Goal: Task Accomplishment & Management: Use online tool/utility

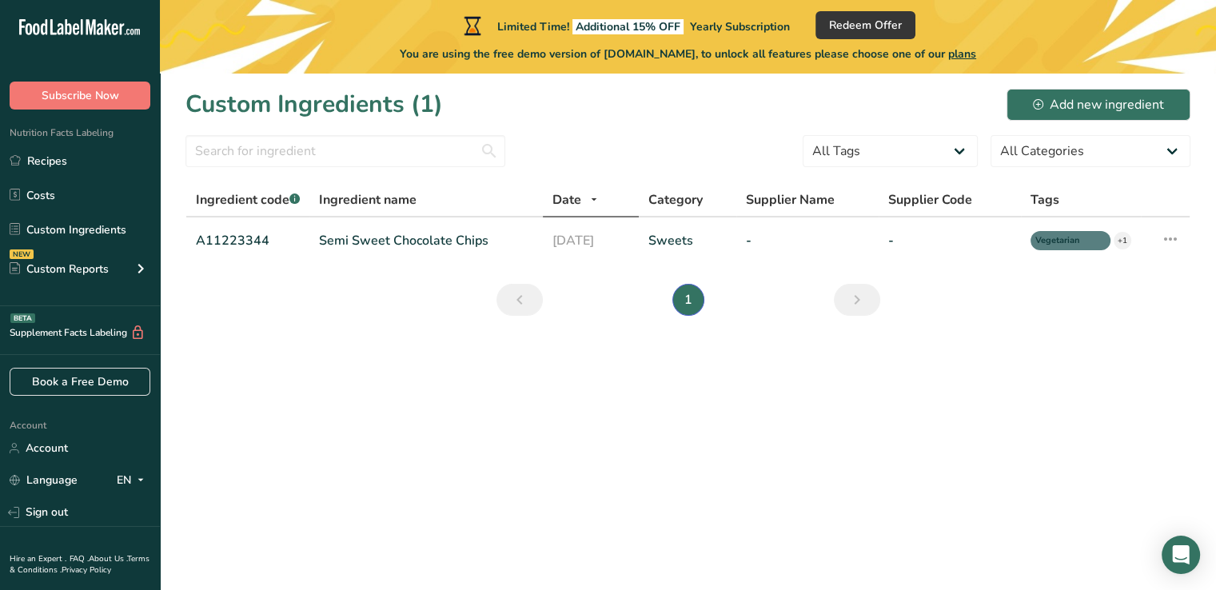
click at [479, 21] on div at bounding box center [473, 25] width 24 height 27
drag, startPoint x: 503, startPoint y: 20, endPoint x: 752, endPoint y: 13, distance: 248.8
click at [752, 13] on div "Limited Time! Additional 15% OFF Yearly Subscription Redeem Offer" at bounding box center [688, 25] width 455 height 28
click at [509, 18] on div "Limited Time! Additional 15% OFF Yearly Subscription" at bounding box center [626, 25] width 330 height 19
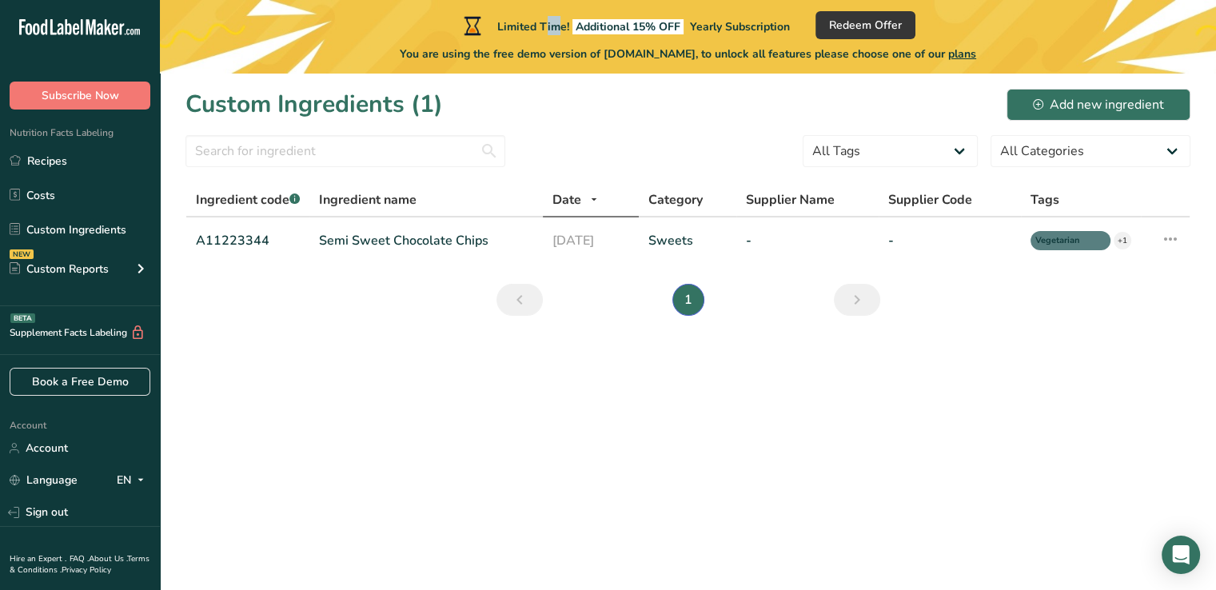
drag, startPoint x: 504, startPoint y: 21, endPoint x: 512, endPoint y: 26, distance: 9.8
click at [512, 26] on div "Limited Time! Additional 15% OFF Yearly Subscription" at bounding box center [626, 25] width 330 height 19
click at [496, 26] on div "Limited Time! Additional 15% OFF Yearly Subscription" at bounding box center [626, 25] width 330 height 19
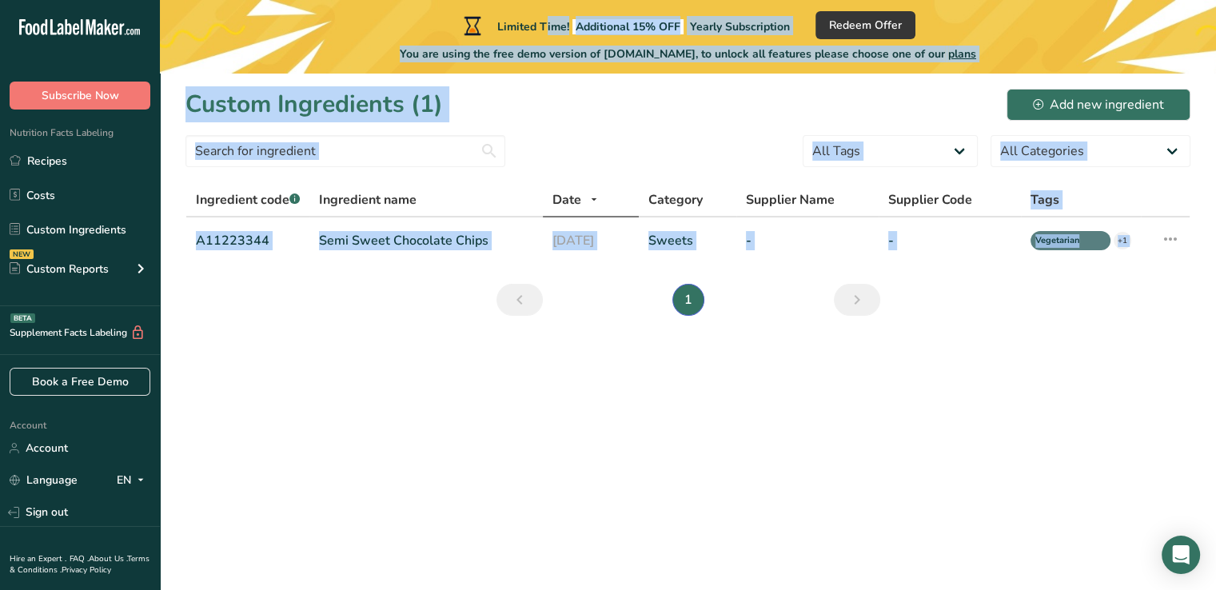
drag, startPoint x: 505, startPoint y: 18, endPoint x: 864, endPoint y: 421, distance: 540.4
click at [864, 421] on main "Limited Time! Additional 15% OFF Yearly Subscription Redeem Offer You are using…" at bounding box center [608, 295] width 1216 height 590
click at [869, 419] on main "Limited Time! Additional 15% OFF Yearly Subscription Redeem Offer You are using…" at bounding box center [608, 295] width 1216 height 590
drag, startPoint x: 504, startPoint y: 23, endPoint x: 412, endPoint y: 366, distance: 354.5
click at [412, 366] on main "Limited Time! Additional 15% OFF Yearly Subscription Redeem Offer You are using…" at bounding box center [608, 295] width 1216 height 590
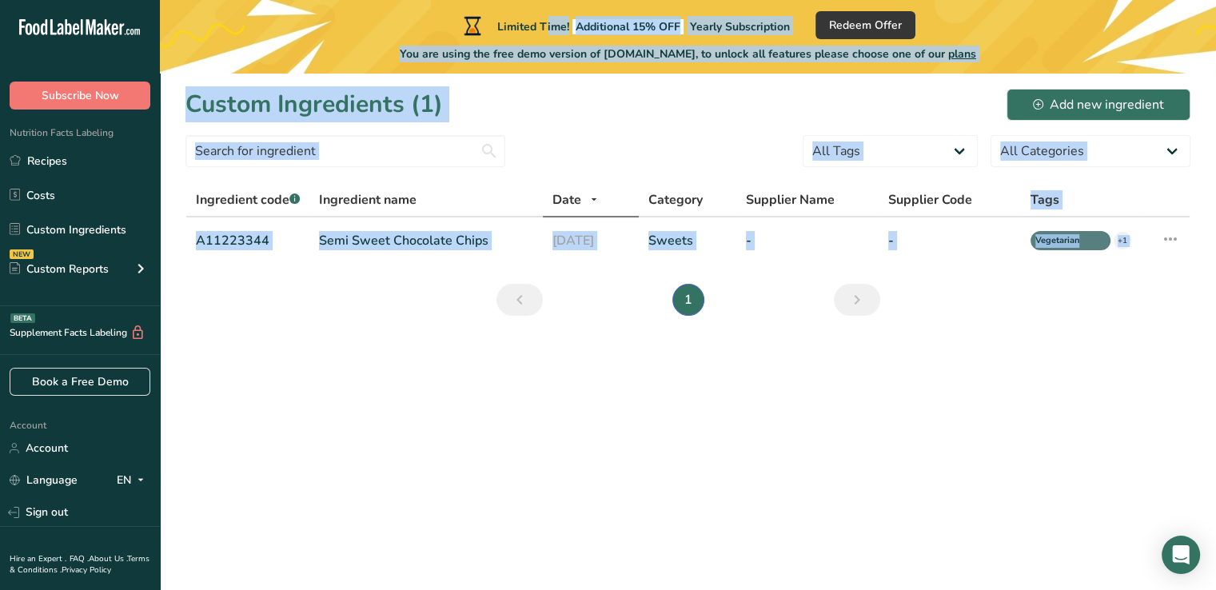
click at [388, 362] on main "Limited Time! Additional 15% OFF Yearly Subscription Redeem Offer You are using…" at bounding box center [608, 295] width 1216 height 590
click at [716, 98] on div "Custom Ingredients (1) Add new ingredient" at bounding box center [688, 104] width 1005 height 36
